Goal: Task Accomplishment & Management: Manage account settings

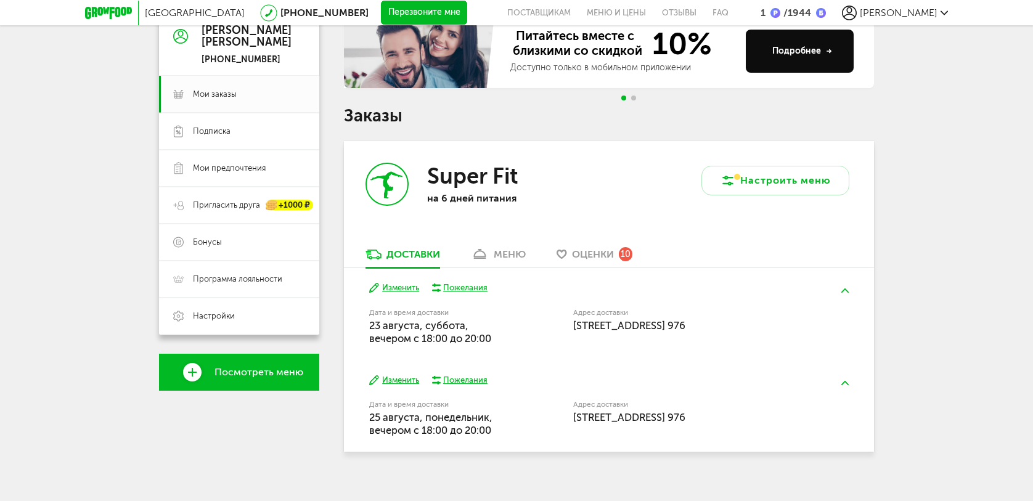
scroll to position [134, 0]
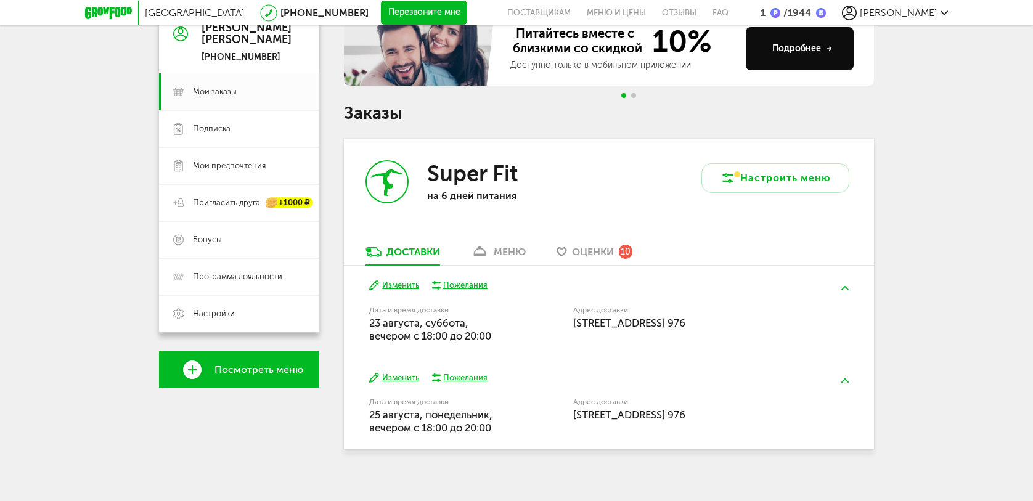
click at [597, 258] on div "Оценки 10" at bounding box center [602, 252] width 60 height 14
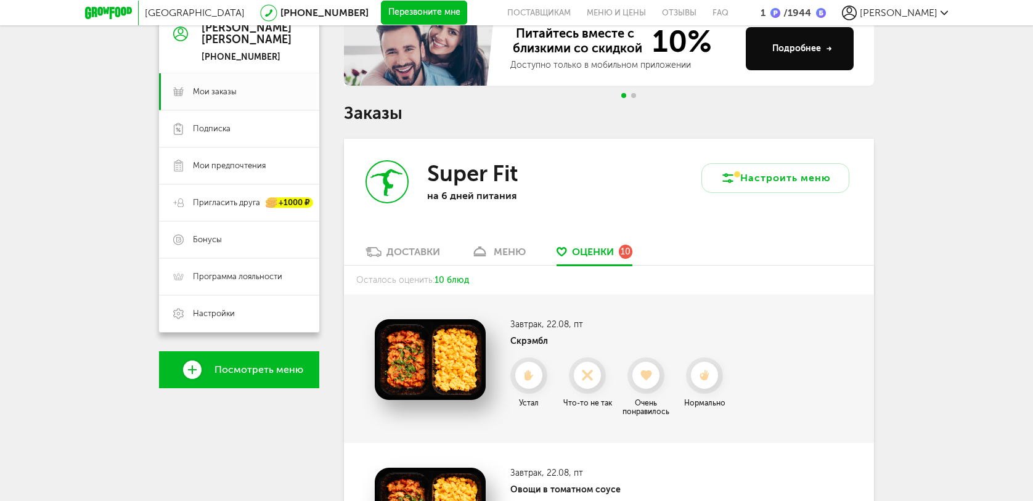
scroll to position [127, 0]
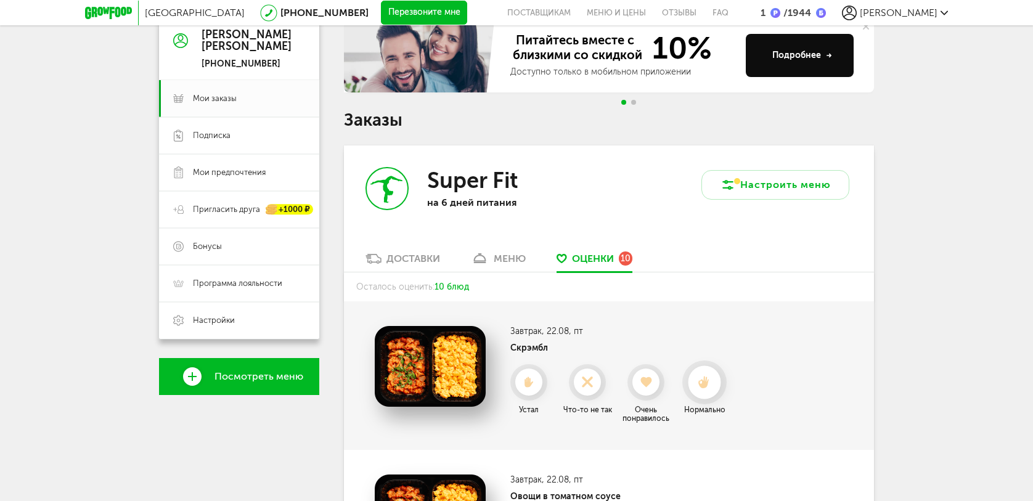
click at [682, 383] on li "Нормально" at bounding box center [704, 393] width 55 height 59
click at [698, 385] on icon at bounding box center [704, 383] width 33 height 14
click at [706, 390] on div at bounding box center [704, 382] width 33 height 33
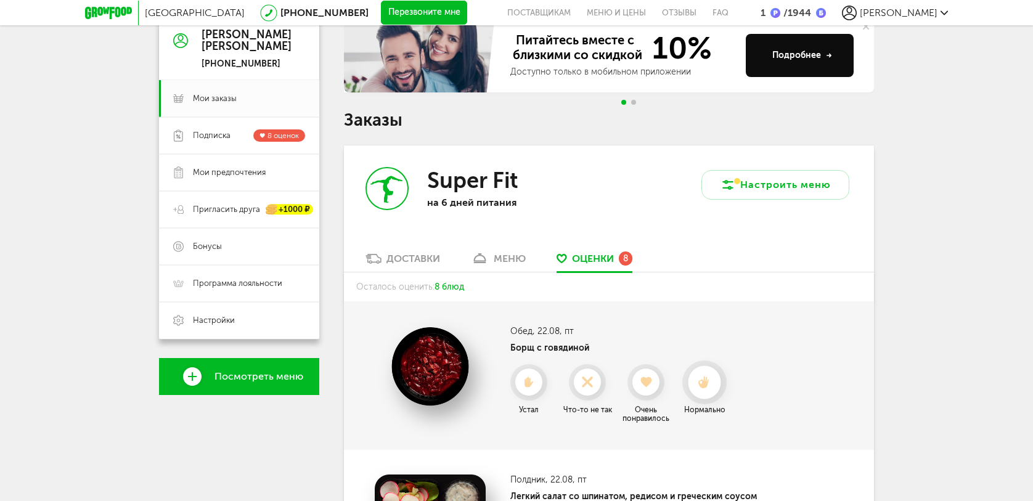
click at [706, 388] on icon at bounding box center [704, 383] width 33 height 14
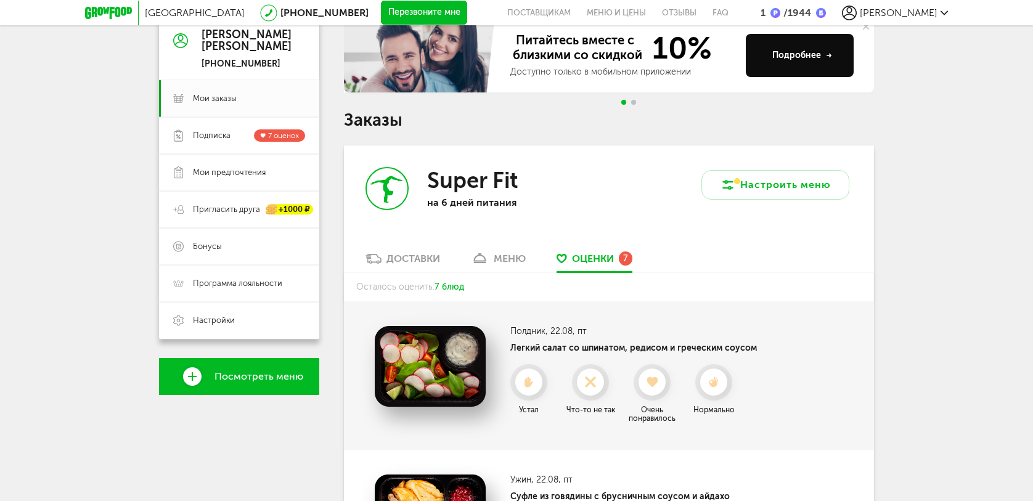
click at [706, 388] on icon at bounding box center [713, 382] width 27 height 11
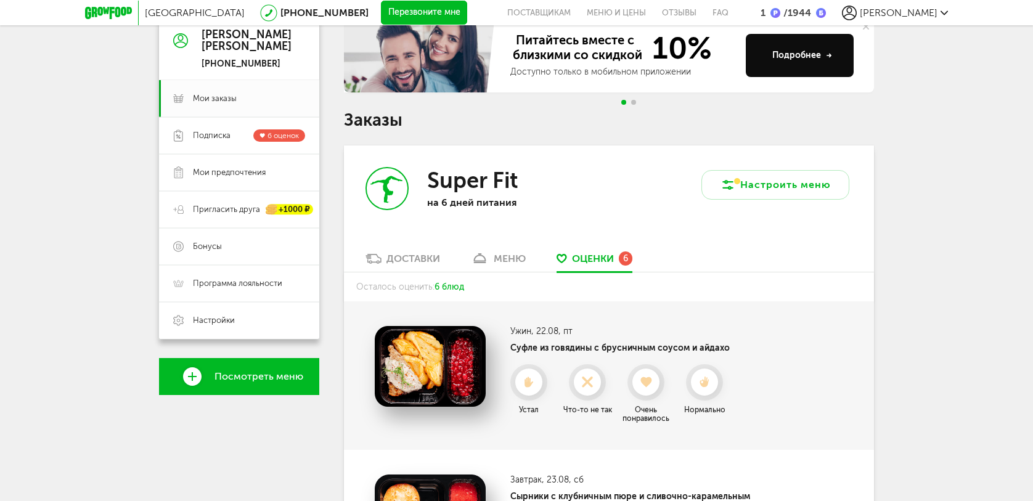
click at [706, 388] on div at bounding box center [704, 382] width 27 height 27
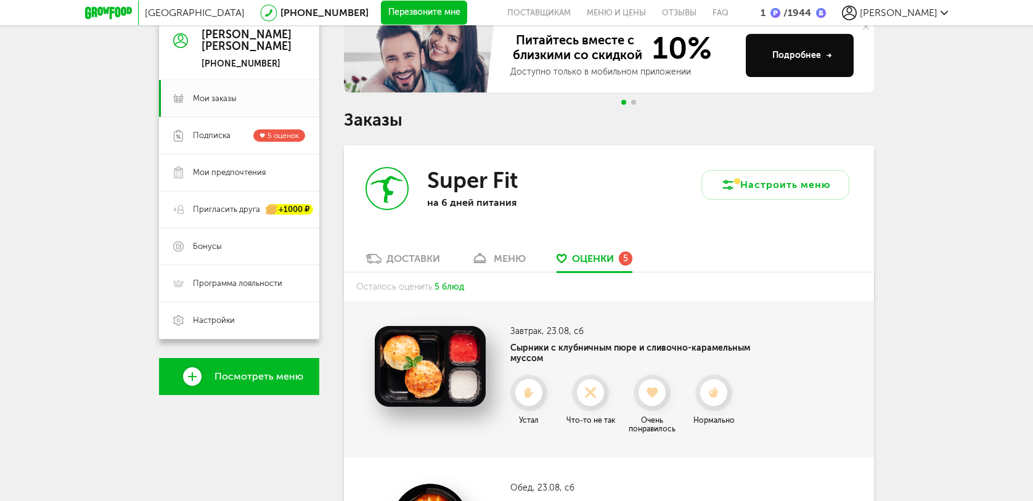
click at [706, 388] on icon at bounding box center [713, 392] width 27 height 11
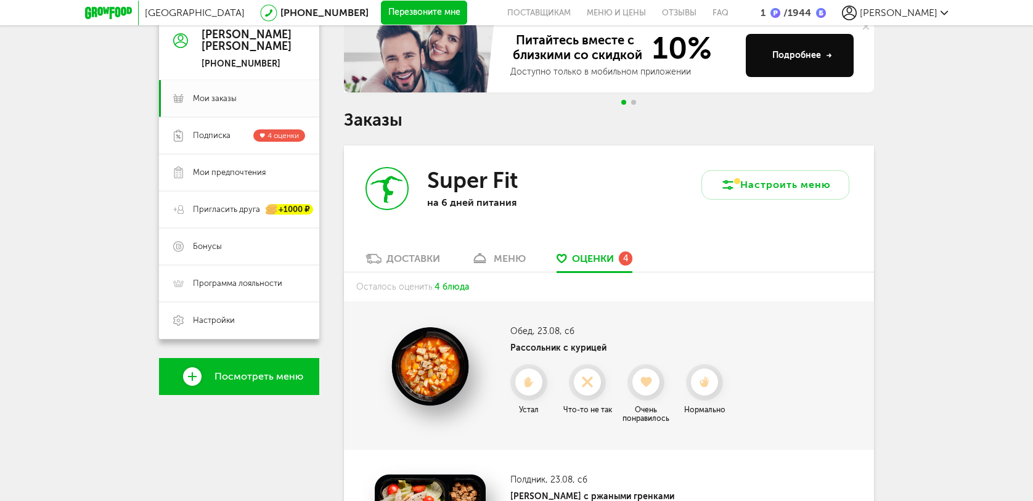
click at [706, 388] on icon at bounding box center [704, 382] width 27 height 11
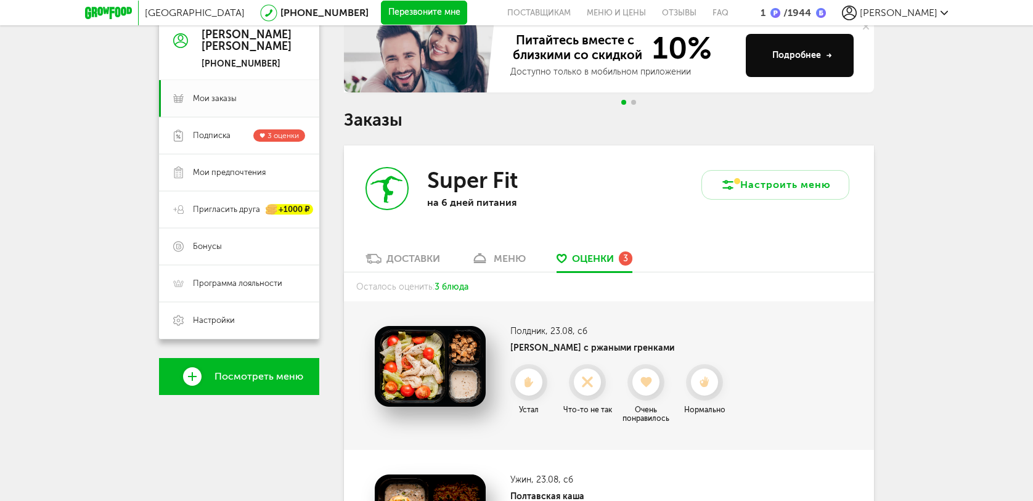
click at [706, 388] on div at bounding box center [704, 382] width 27 height 27
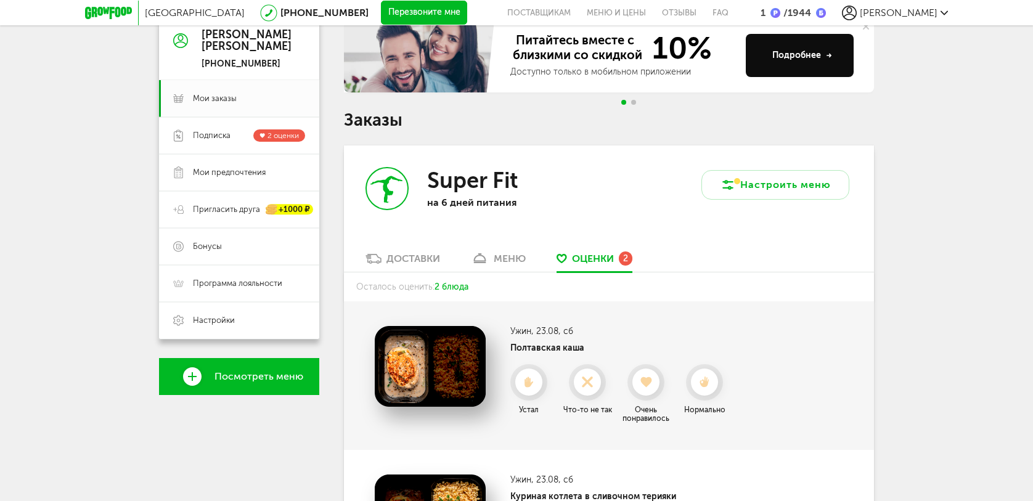
click at [706, 388] on div at bounding box center [704, 382] width 27 height 27
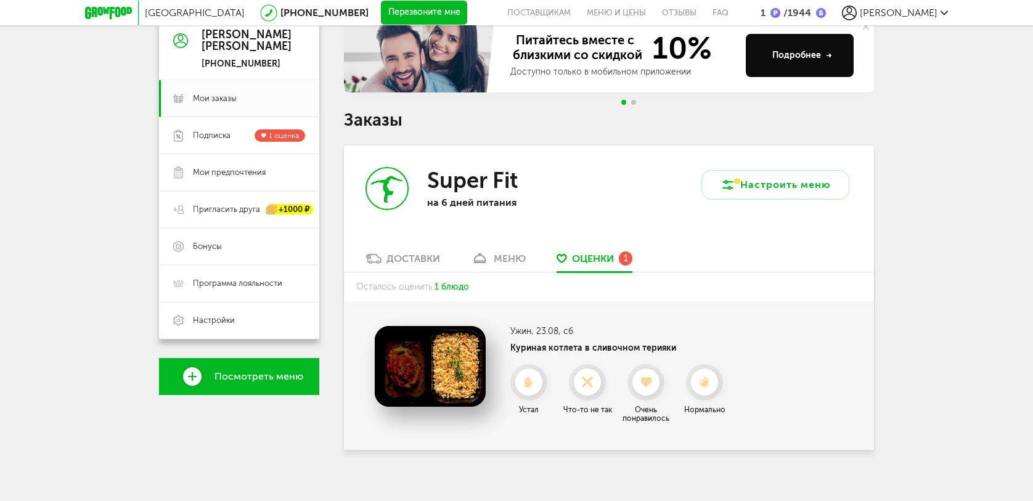
click at [706, 388] on div at bounding box center [704, 382] width 27 height 27
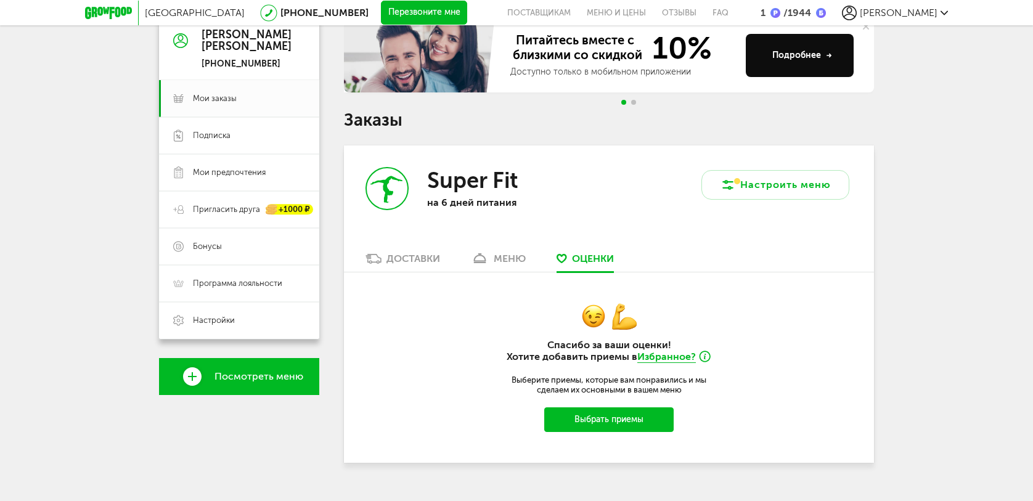
click at [408, 261] on div "Доставки" at bounding box center [413, 259] width 54 height 12
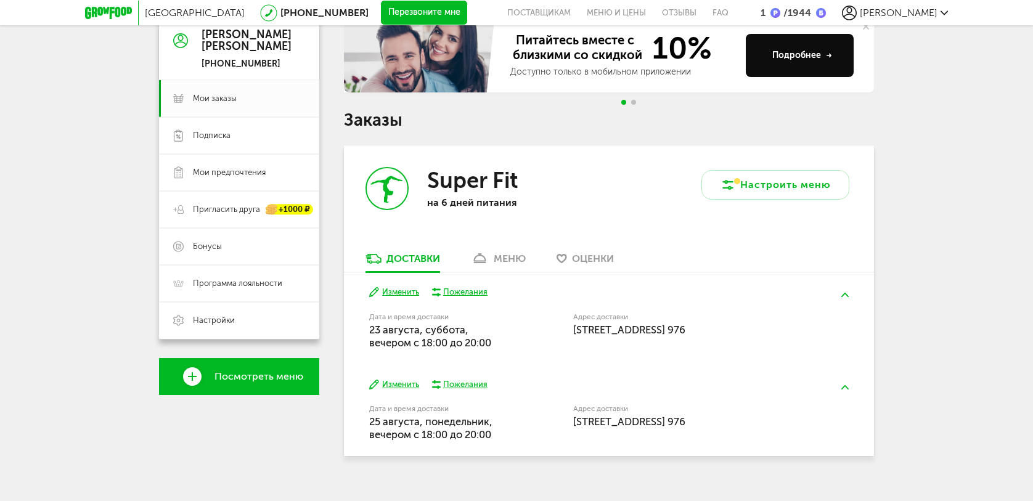
click at [495, 257] on div "меню" at bounding box center [510, 259] width 32 height 12
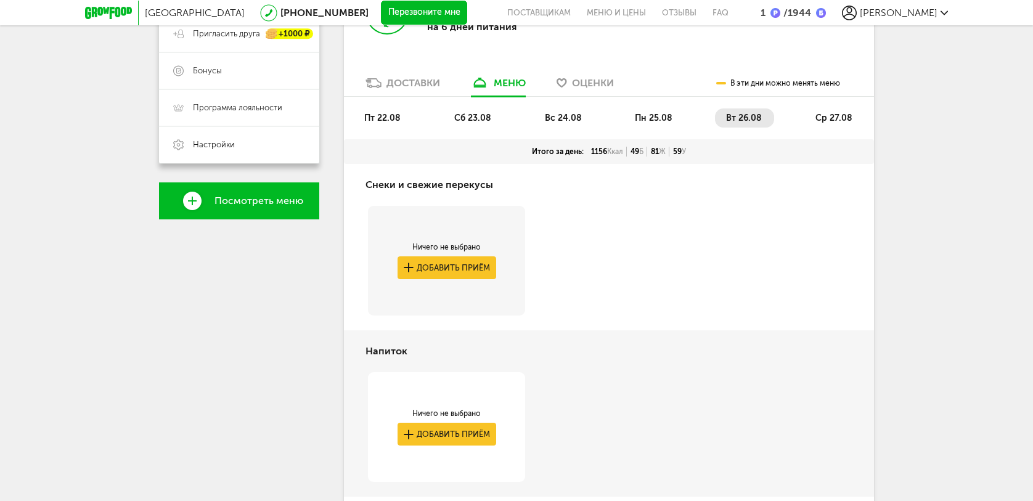
scroll to position [134, 0]
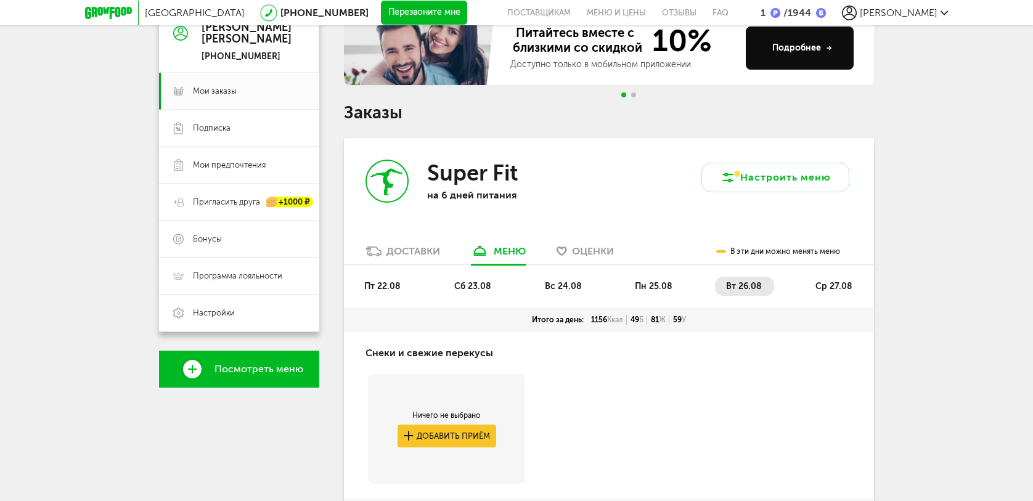
click at [560, 287] on span "вс 24.08" at bounding box center [563, 286] width 37 height 10
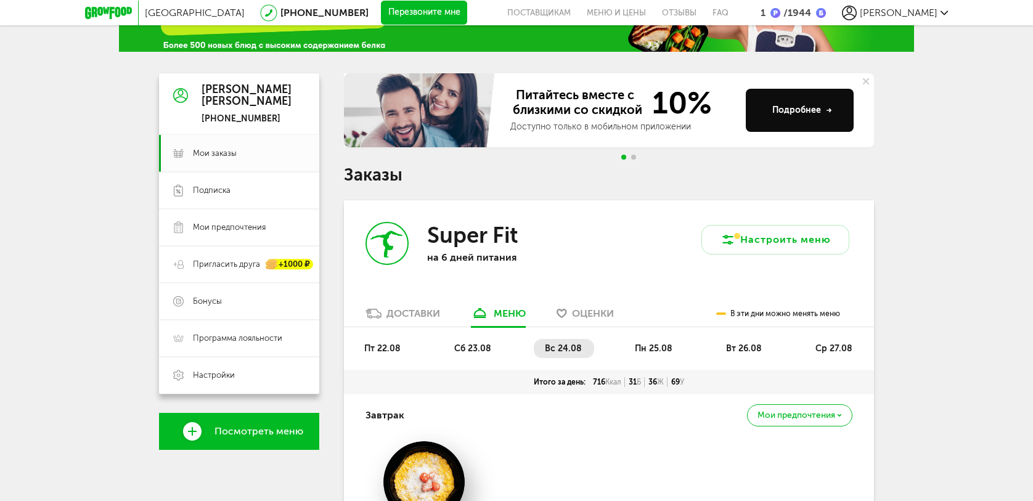
scroll to position [0, 0]
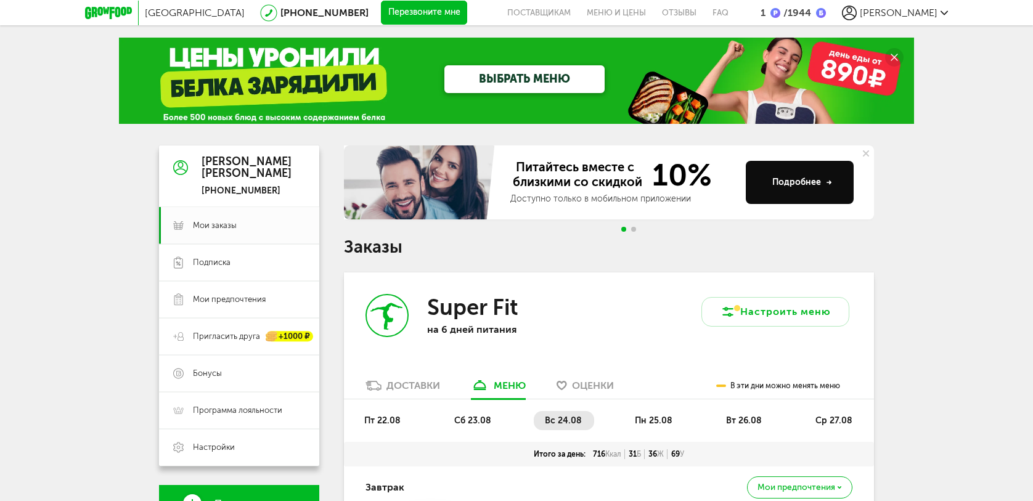
click at [637, 414] on li "пн 25.08" at bounding box center [654, 420] width 61 height 19
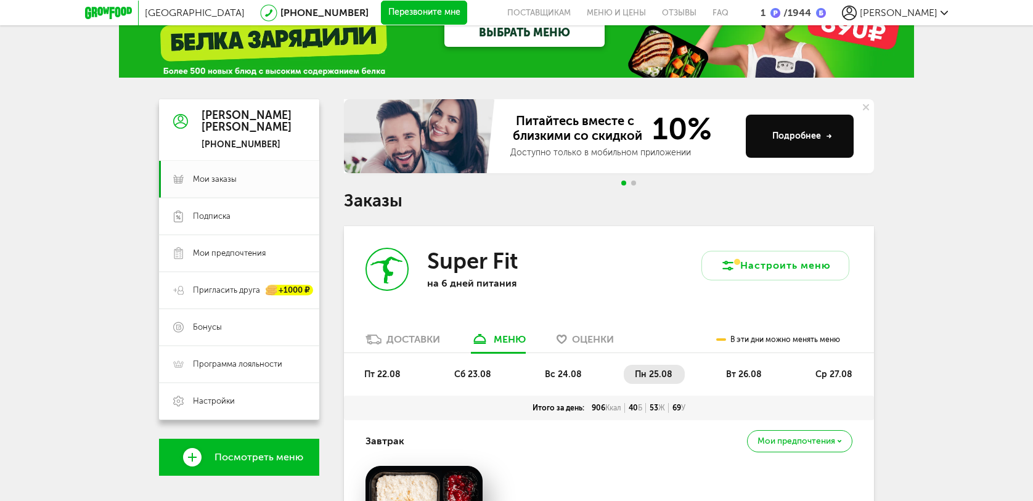
click at [755, 379] on li "вт 26.08" at bounding box center [744, 374] width 59 height 19
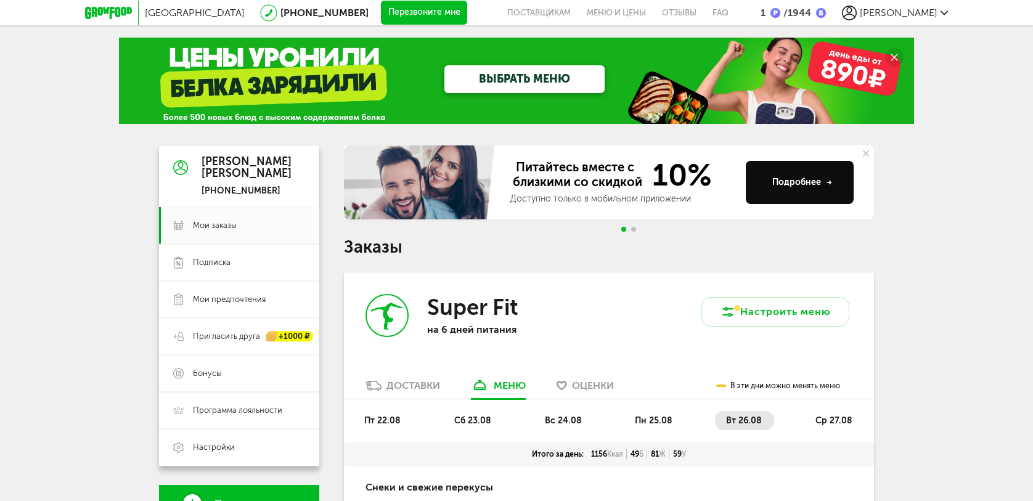
click at [848, 420] on span "ср 27.08" at bounding box center [833, 420] width 37 height 10
click at [218, 258] on span "Подписка" at bounding box center [212, 262] width 38 height 11
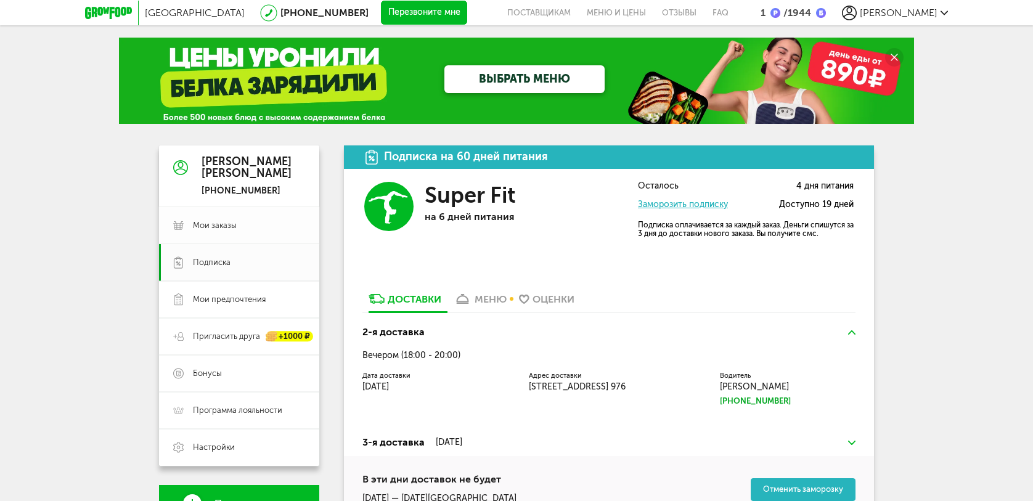
click at [226, 227] on span "Мои заказы" at bounding box center [215, 225] width 44 height 11
